Goal: Task Accomplishment & Management: Manage account settings

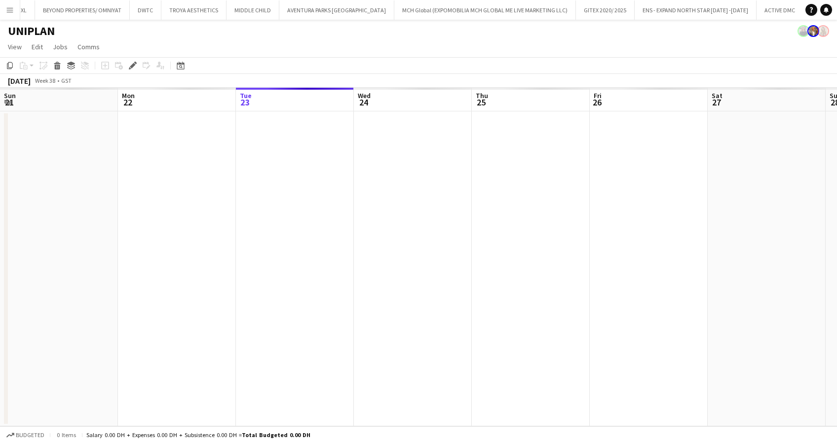
scroll to position [0, 339]
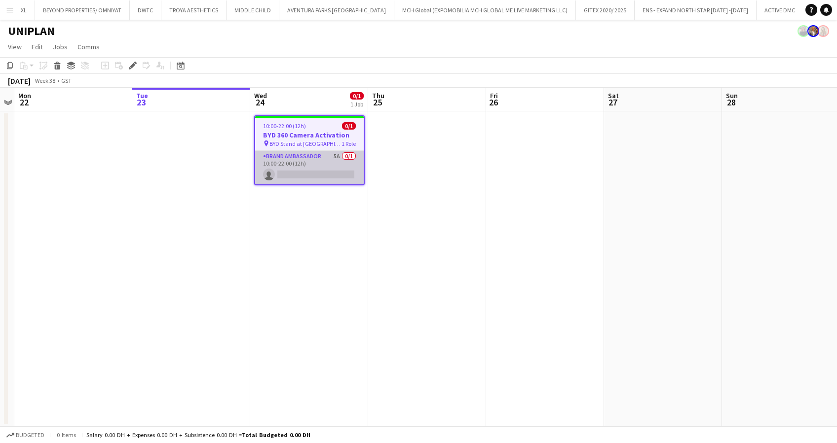
click at [323, 161] on app-card-role "Brand Ambassador 5A 0/1 10:00-22:00 (12h) single-neutral-actions" at bounding box center [309, 168] width 109 height 34
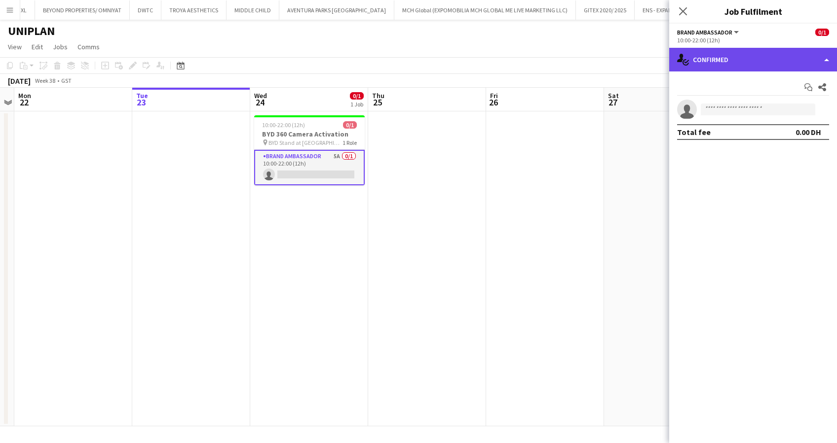
click at [722, 59] on div "single-neutral-actions-check-2 Confirmed" at bounding box center [753, 60] width 168 height 24
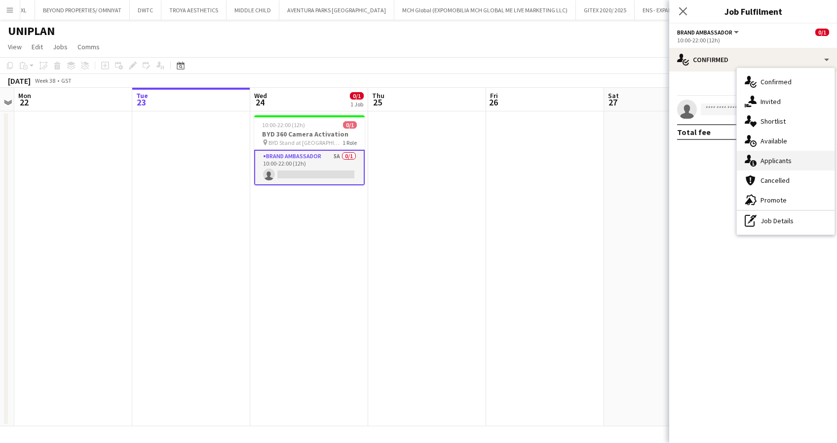
click at [779, 162] on span "Applicants" at bounding box center [775, 160] width 31 height 9
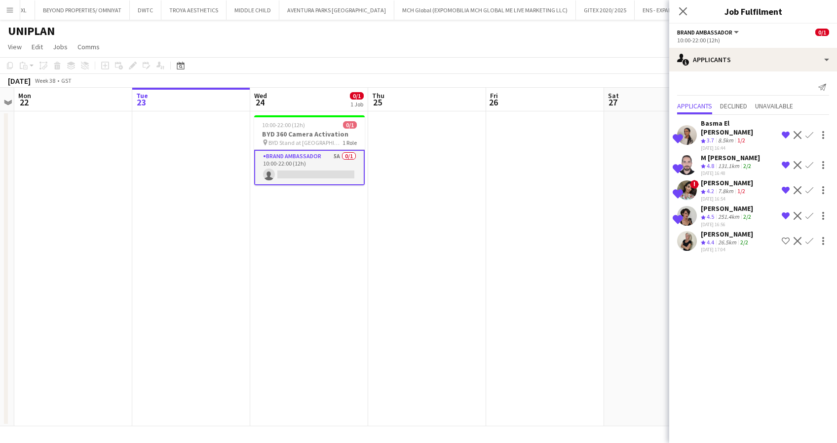
click at [691, 125] on div "Shortlisted" at bounding box center [687, 135] width 20 height 20
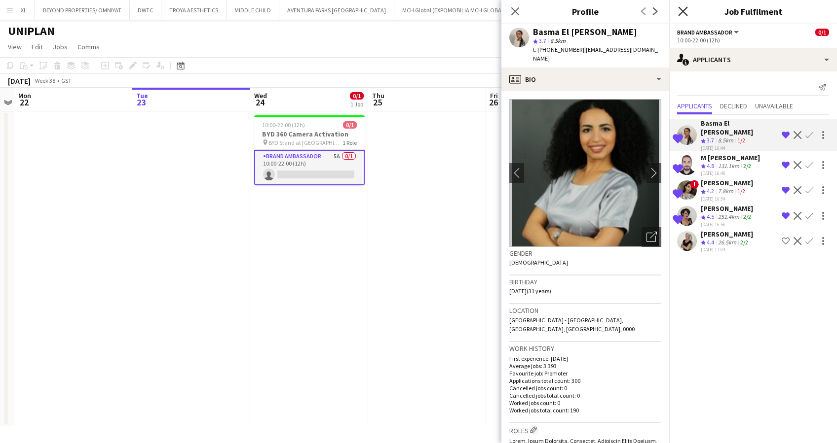
click at [680, 12] on icon "Close pop-in" at bounding box center [682, 10] width 9 height 9
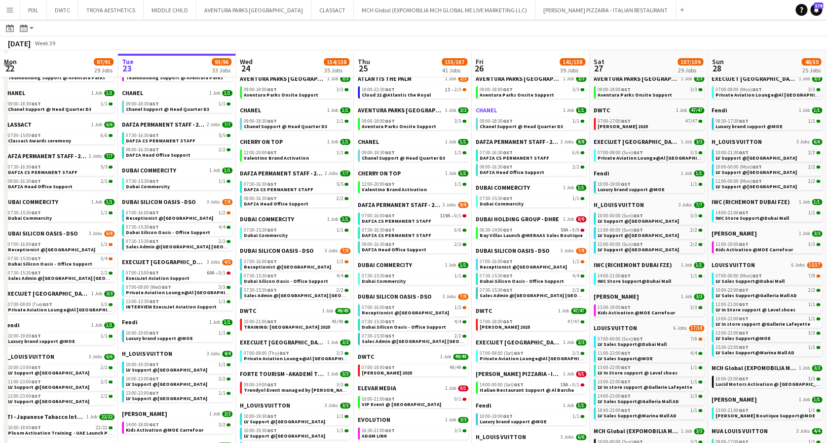
scroll to position [66, 0]
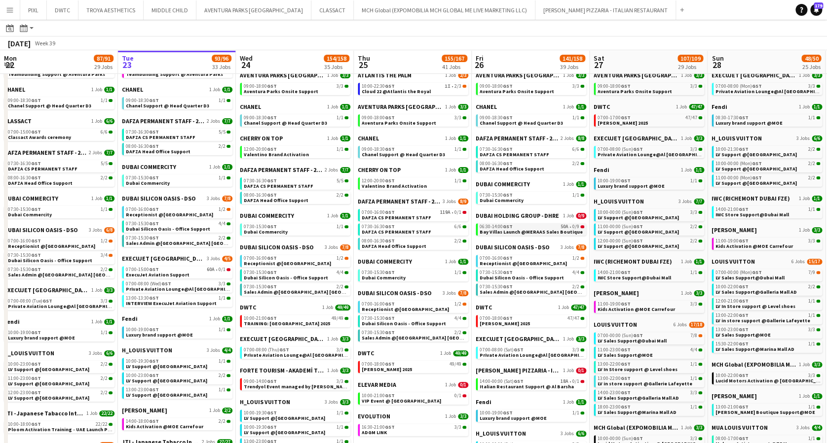
click at [517, 230] on span "Bay Villas Launch @MERAAS Sales Boutique" at bounding box center [530, 232] width 103 height 6
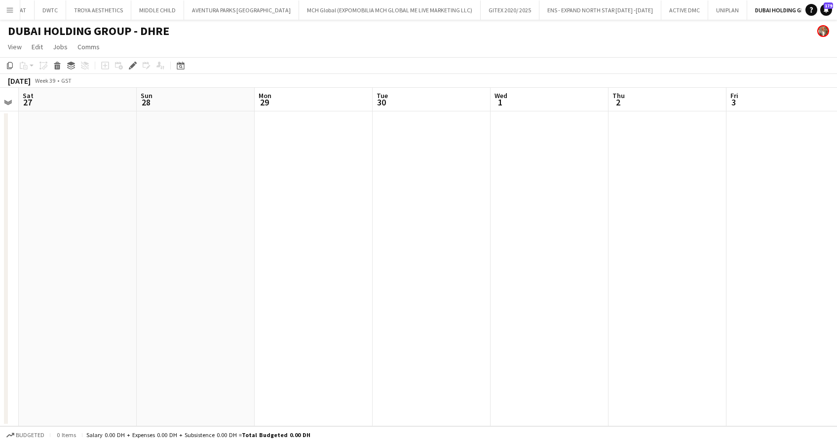
drag, startPoint x: 566, startPoint y: 197, endPoint x: 184, endPoint y: 216, distance: 382.3
click at [184, 216] on app-calendar-viewport "Wed 24 Thu 25 Fri 26 Sat 27 Sun 28 Mon 29 Tue 30 Wed 1 Thu 2 Fri 3 Sat 4 Sun 5 …" at bounding box center [418, 257] width 837 height 339
drag, startPoint x: 658, startPoint y: 215, endPoint x: 306, endPoint y: 256, distance: 354.7
click at [306, 256] on app-calendar-viewport "Fri 26 Sat 27 Sun 28 Mon 29 Tue 30 Wed 1 Thu 2 Fri 3 Sat 4 Sun 5 Mon 6 Tue 7 We…" at bounding box center [418, 257] width 837 height 339
drag, startPoint x: 538, startPoint y: 265, endPoint x: 183, endPoint y: 267, distance: 355.6
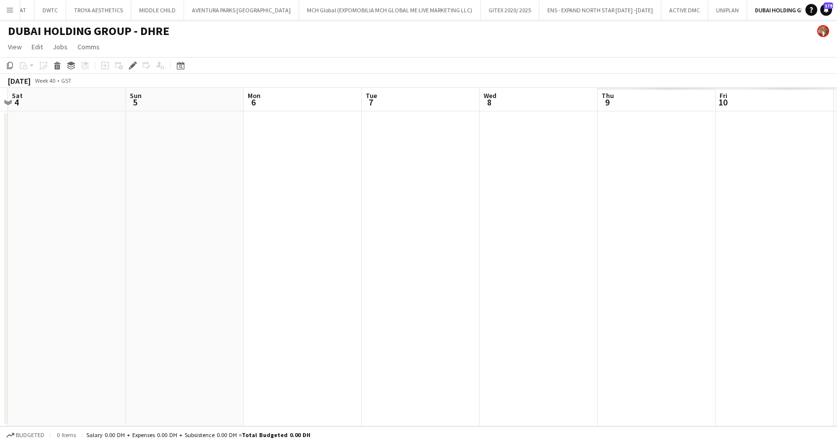
click at [155, 276] on app-calendar-viewport "Wed 1 Thu 2 Fri 3 Sat 4 Sun 5 Mon 6 Tue 7 Wed 8 Thu 9 Fri 10 Sat 11 Sun 12 Mon …" at bounding box center [418, 257] width 837 height 339
drag, startPoint x: 582, startPoint y: 234, endPoint x: 122, endPoint y: 261, distance: 460.0
click at [112, 266] on app-calendar-viewport "Fri 3 Sat 4 Sun 5 Mon 6 Tue 7 Wed 8 Thu 9 Fri 10 Sat 11 Sun 12 Mon 13 Tue 14 We…" at bounding box center [418, 257] width 837 height 339
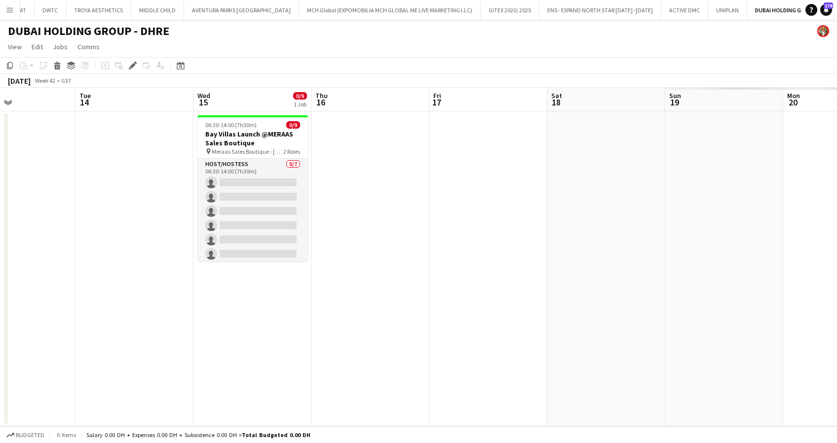
drag, startPoint x: 104, startPoint y: 287, endPoint x: 63, endPoint y: 281, distance: 41.8
click at [55, 284] on app-calendar-viewport "Sat 11 Sun 12 Mon 13 Tue 14 Wed 15 0/9 1 Job Thu 16 Fri 17 Sat 18 Sun 19 Mon 20…" at bounding box center [418, 257] width 837 height 339
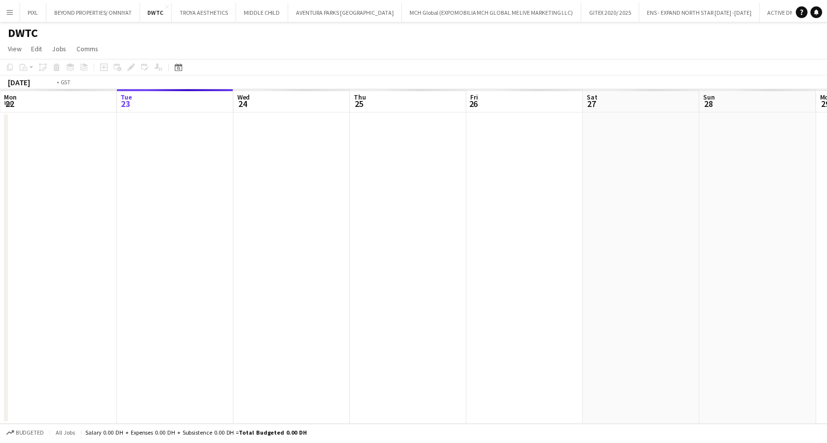
scroll to position [0, 339]
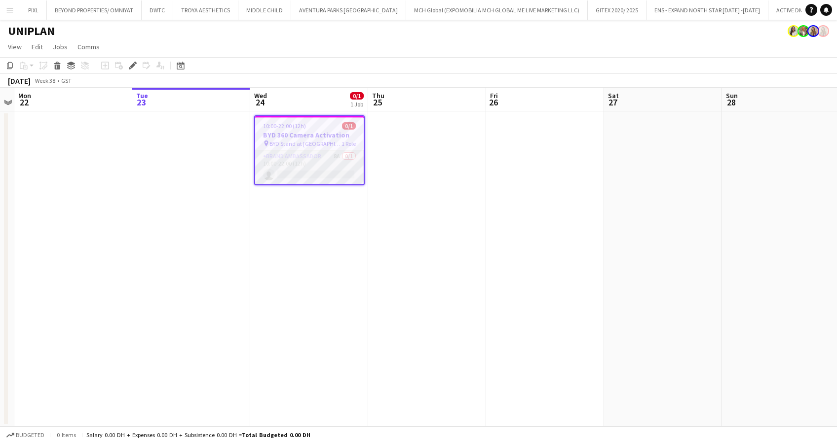
click at [336, 158] on app-card-role "Brand Ambassador 8A 0/1 10:00-22:00 (12h) single-neutral-actions" at bounding box center [309, 168] width 109 height 34
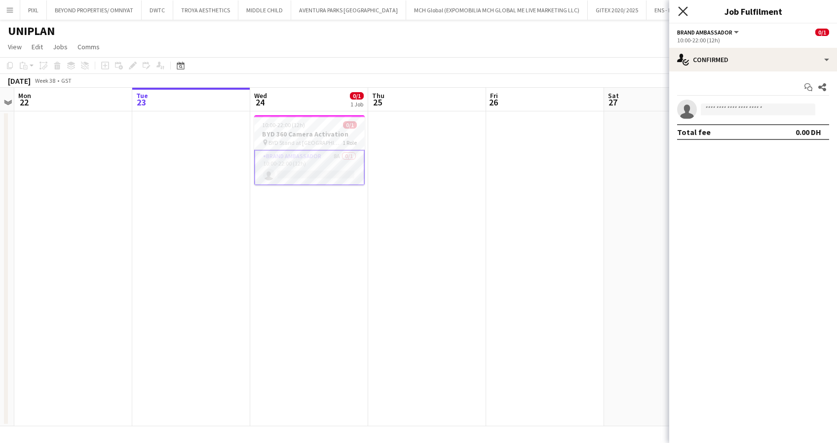
click at [682, 12] on icon at bounding box center [682, 10] width 9 height 9
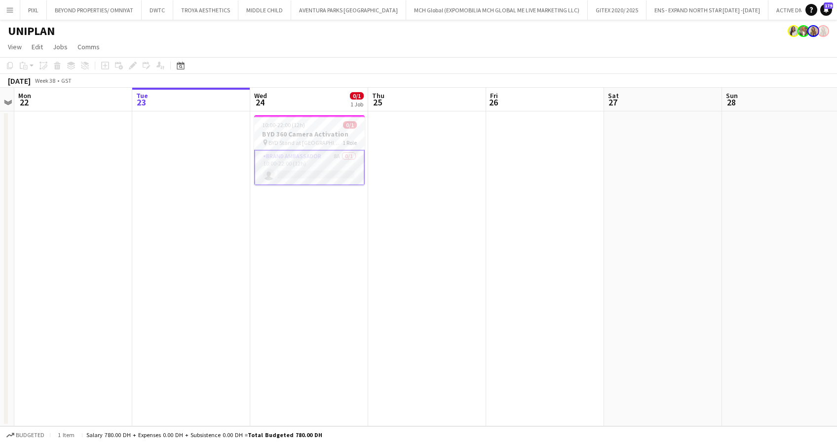
click at [836, 4] on app-icon "Close" at bounding box center [850, 4] width 4 height 4
